Goal: Transaction & Acquisition: Purchase product/service

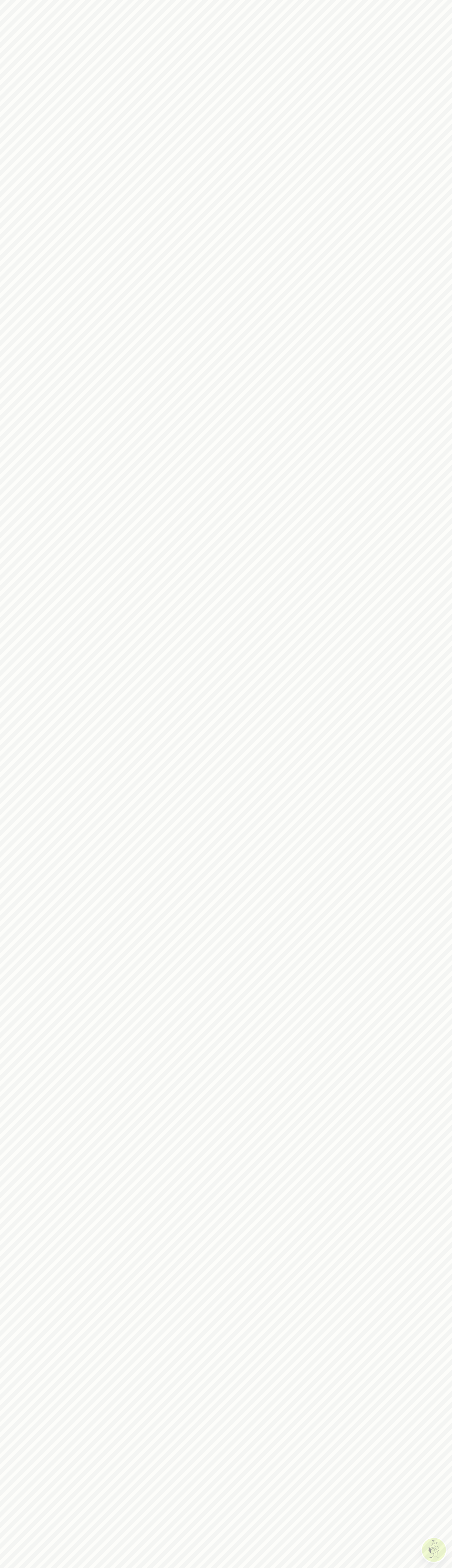
click at [9, 9] on body at bounding box center [226, 784] width 452 height 1568
click at [430, 1461] on body at bounding box center [226, 784] width 452 height 1568
click at [28, 1567] on html at bounding box center [226, 784] width 452 height 1568
click at [12, 1059] on body at bounding box center [226, 784] width 452 height 1568
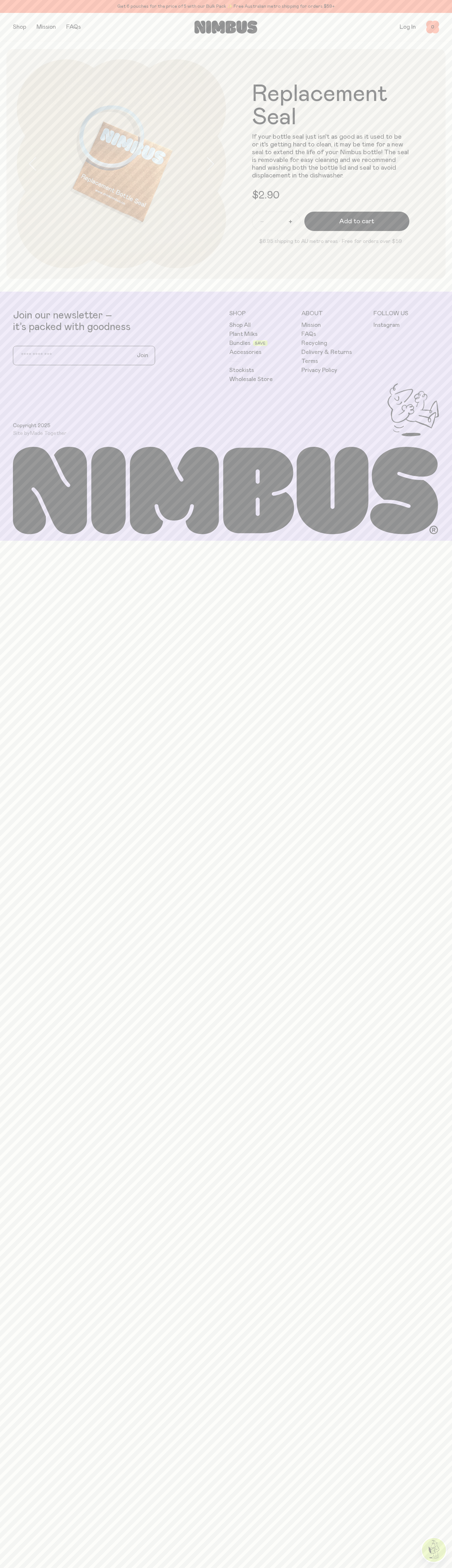
click at [356, 222] on span "Add to cart" at bounding box center [356, 221] width 35 height 9
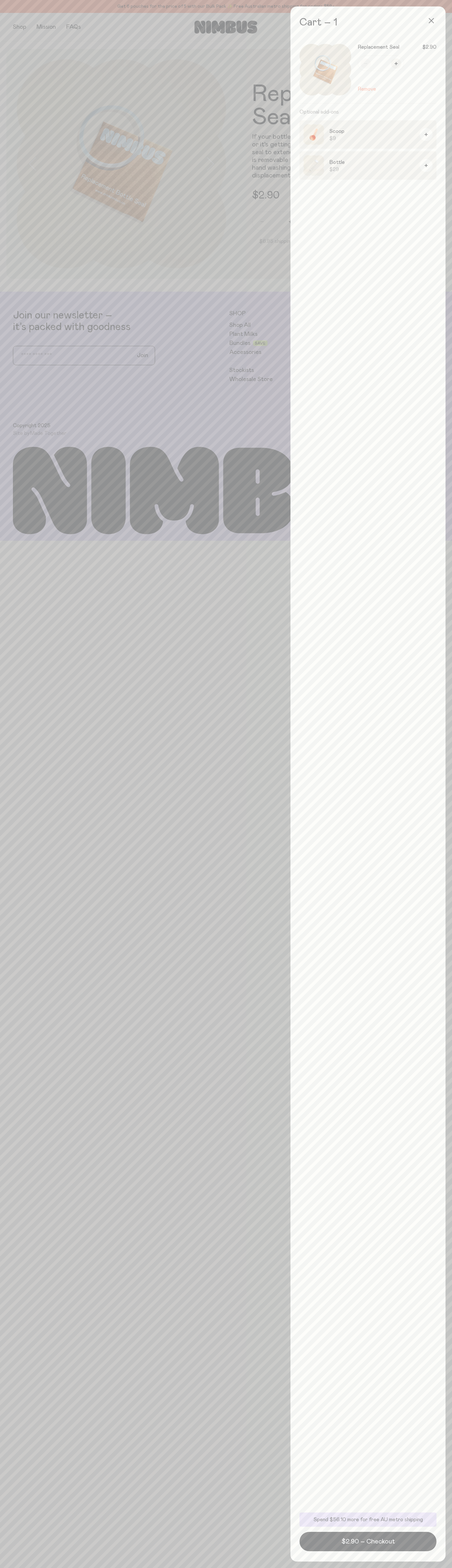
click at [368, 1542] on span "$2.90 – Checkout" at bounding box center [367, 1541] width 53 height 9
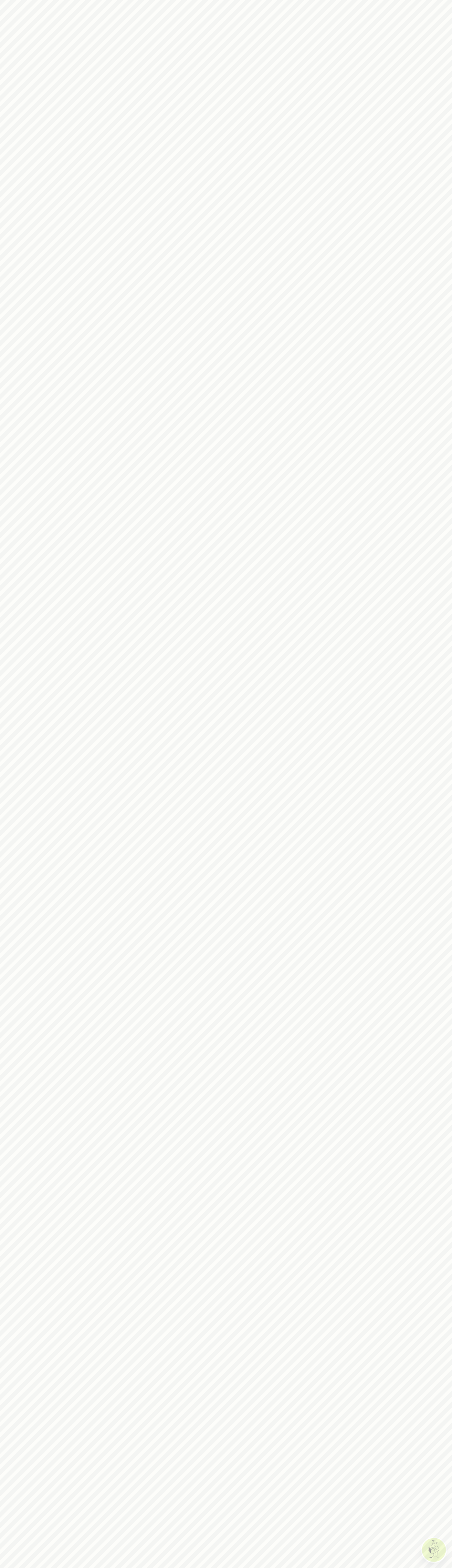
click at [422, 13] on body at bounding box center [226, 784] width 452 height 1568
click at [425, 1197] on body at bounding box center [226, 784] width 452 height 1568
click at [58, 1567] on html at bounding box center [226, 784] width 452 height 1568
click at [12, 1115] on body at bounding box center [226, 784] width 452 height 1568
